Goal: Find specific page/section: Find specific page/section

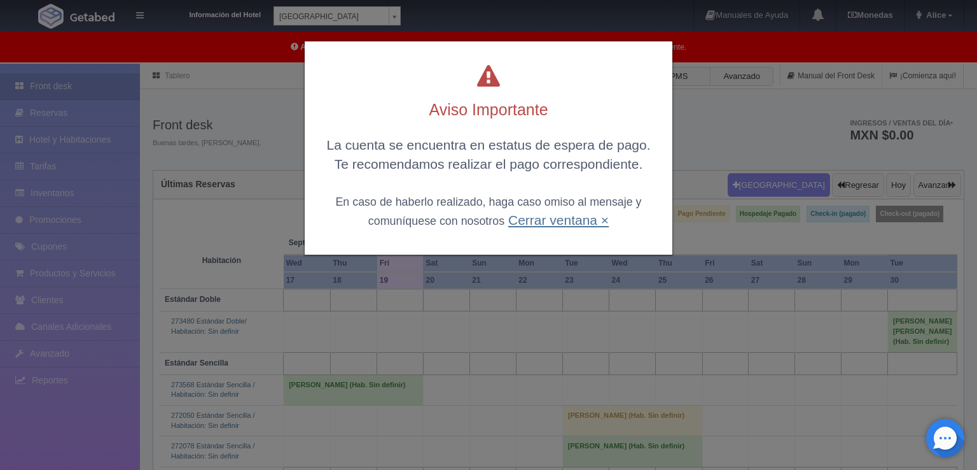
click at [586, 215] on link "Cerrar ventana ×" at bounding box center [558, 220] width 101 height 15
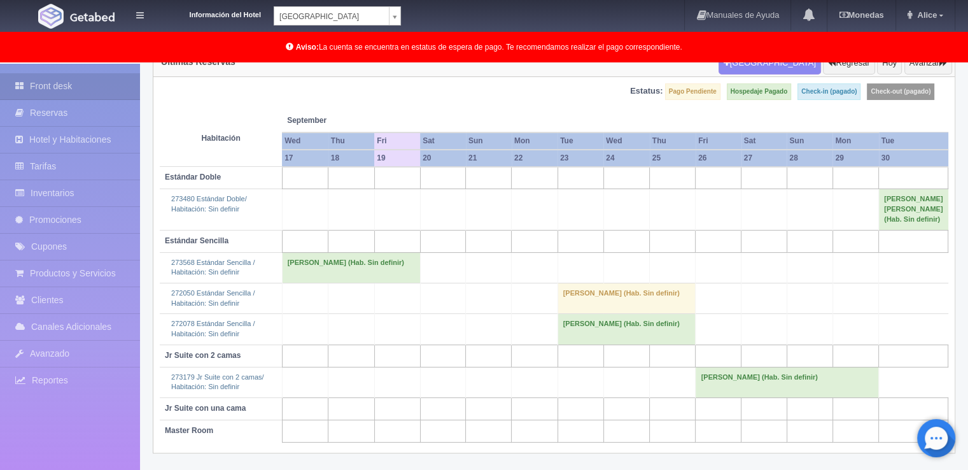
scroll to position [141, 0]
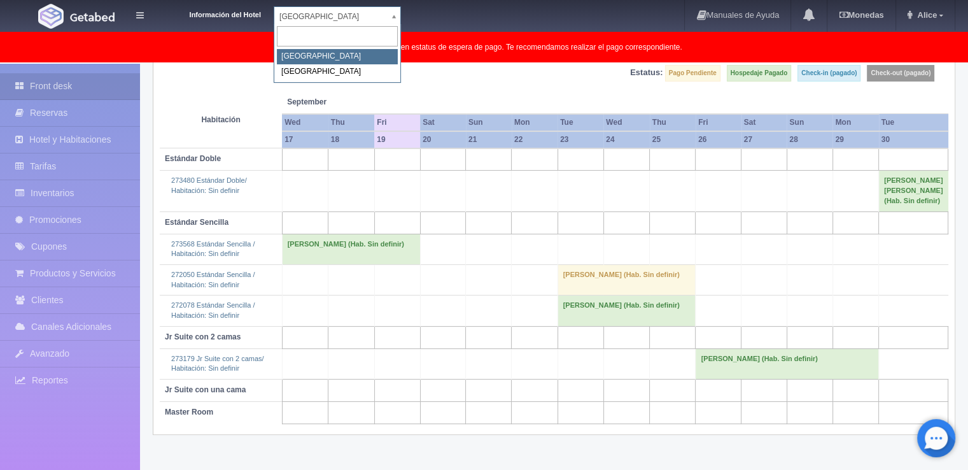
click at [395, 12] on body "Información del Hotel Hotel Plaza Campeche Hotel Plaza Campeche Hotel Plaza Col…" at bounding box center [484, 196] width 968 height 547
select select "375"
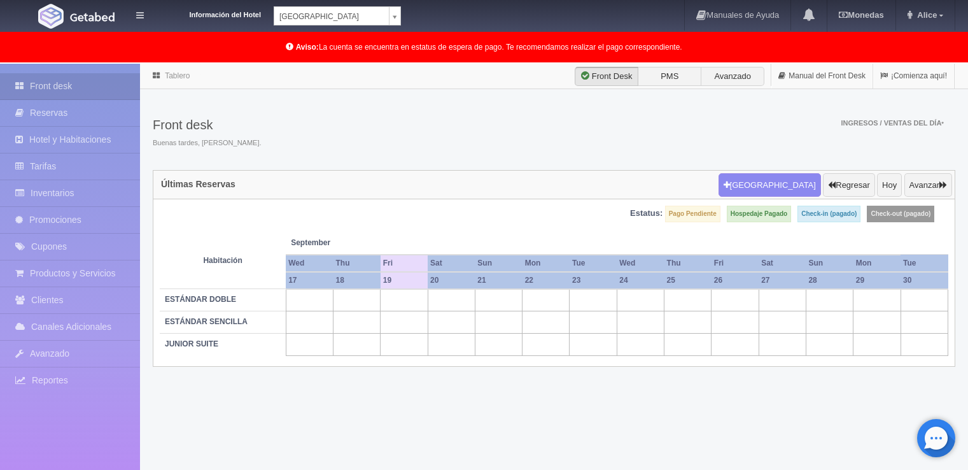
scroll to position [64, 0]
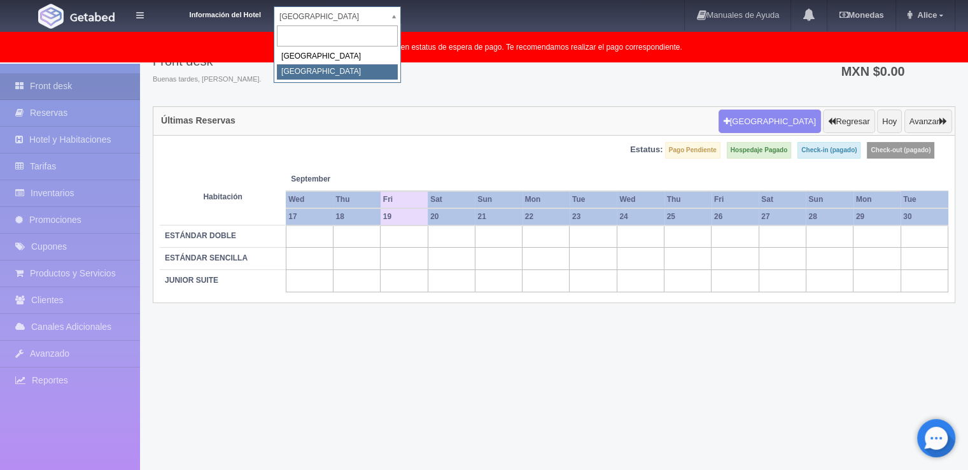
click at [397, 21] on body "Información del Hotel [GEOGRAPHIC_DATA] Campeche [GEOGRAPHIC_DATA] Colonial Man…" at bounding box center [484, 235] width 968 height 471
select select "342"
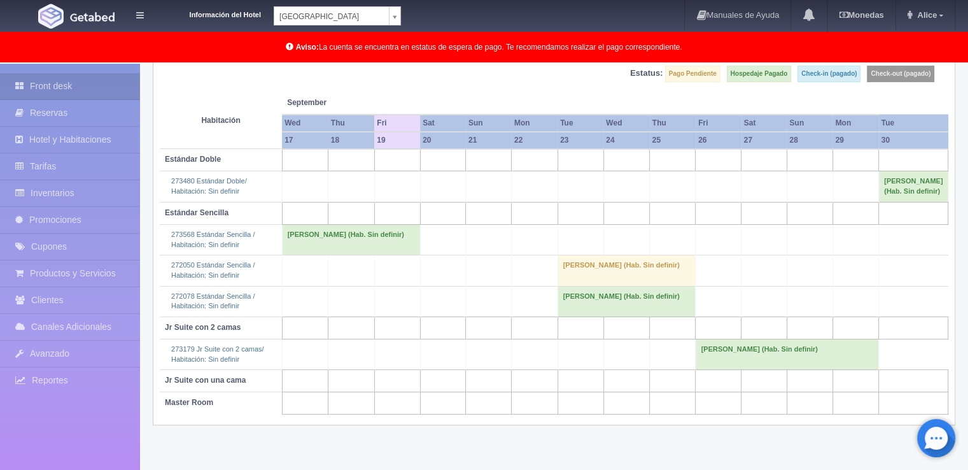
scroll to position [141, 0]
click at [403, 11] on div "Información del Hotel Hotel Plaza Campeche Hotel Plaza Campeche Hotel Plaza Col…" at bounding box center [484, 16] width 968 height 32
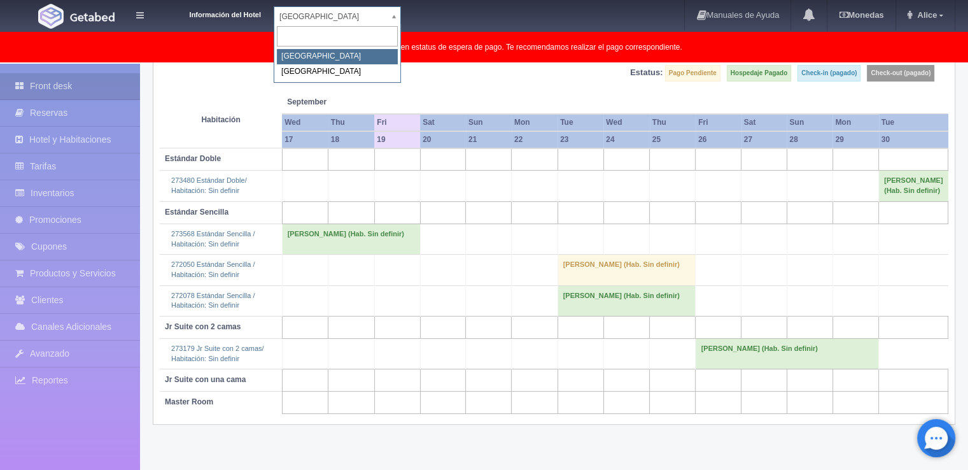
click at [398, 15] on body "Información del Hotel Hotel Plaza Campeche Hotel Plaza Campeche Hotel Plaza Col…" at bounding box center [484, 196] width 968 height 547
click at [311, 81] on div "Hotel Plaza Campeche Hotel Plaza Colonial" at bounding box center [337, 53] width 127 height 59
select select "375"
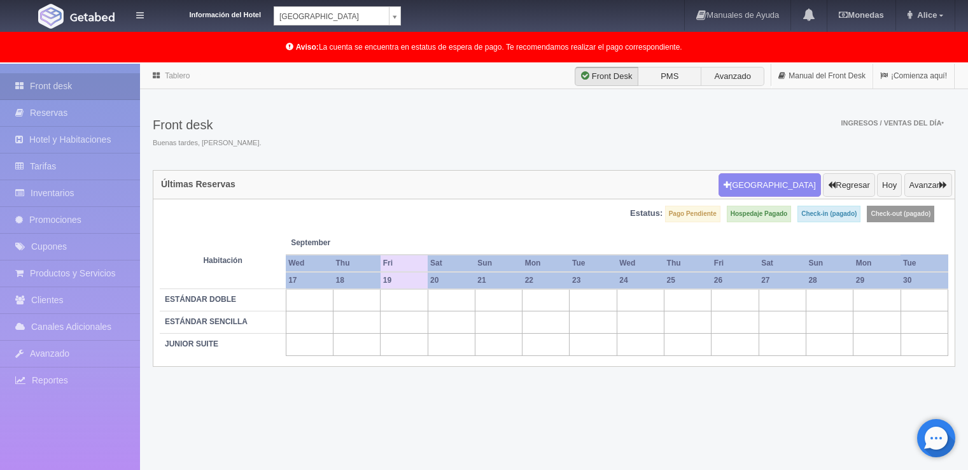
scroll to position [65, 0]
